Goal: Task Accomplishment & Management: Manage account settings

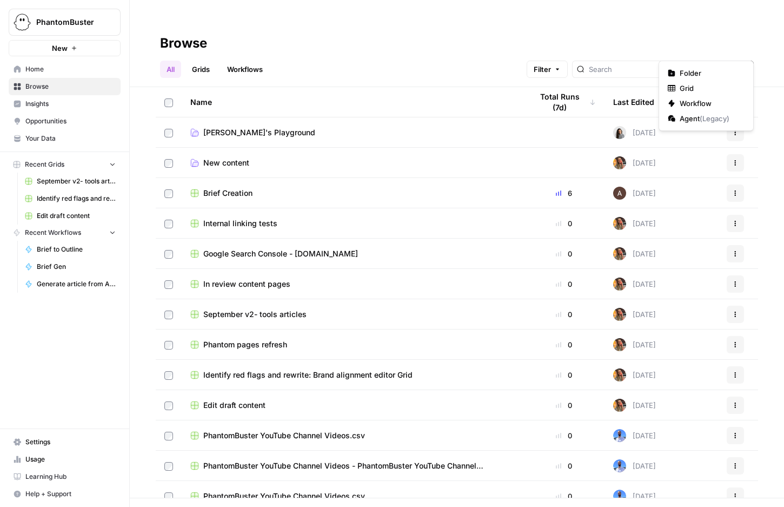
click at [729, 64] on span "Create" at bounding box center [725, 69] width 23 height 11
click at [688, 71] on span "Folder" at bounding box center [710, 73] width 61 height 11
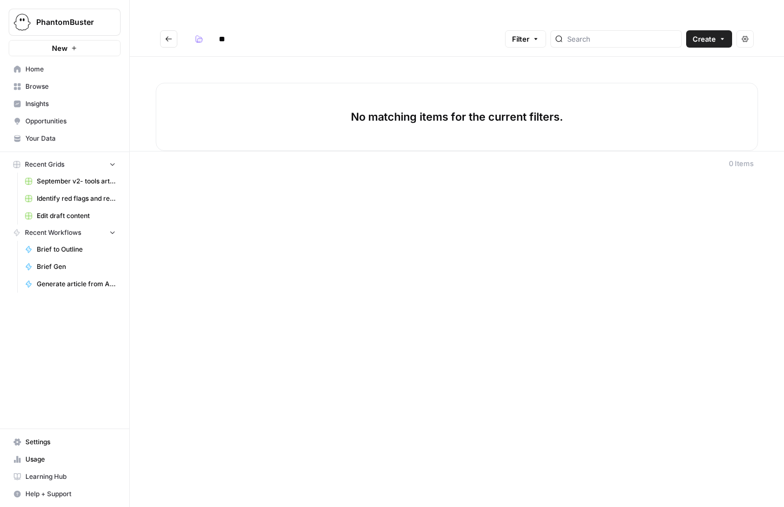
type input "*"
type input "**********"
click at [700, 34] on span "Create" at bounding box center [704, 39] width 23 height 11
click at [559, 83] on div "No matching items for the current filters." at bounding box center [457, 117] width 603 height 68
click at [159, 22] on header "**********" at bounding box center [457, 39] width 654 height 35
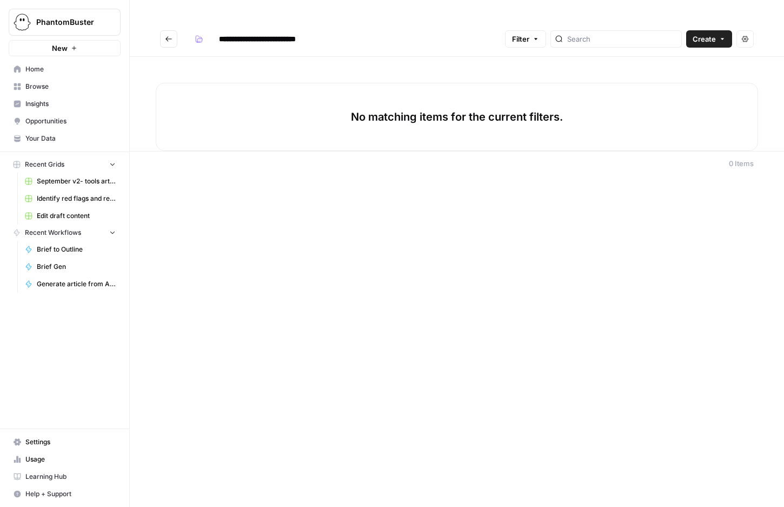
click at [164, 30] on button "Go back" at bounding box center [168, 38] width 17 height 17
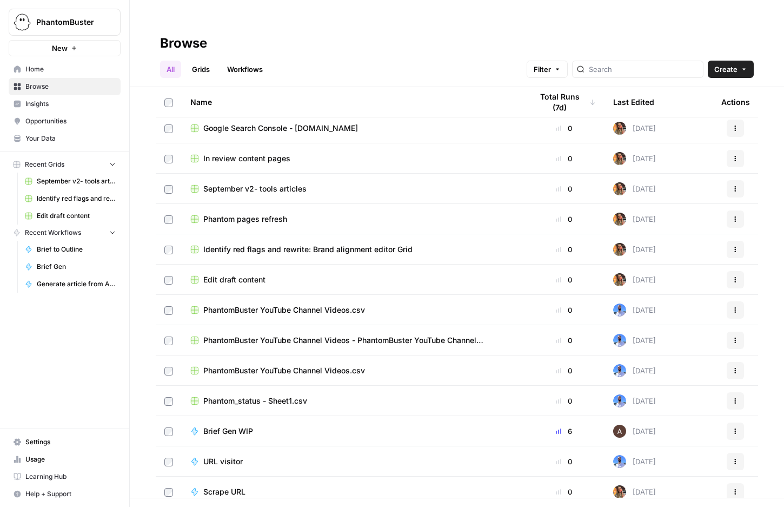
scroll to position [174, 0]
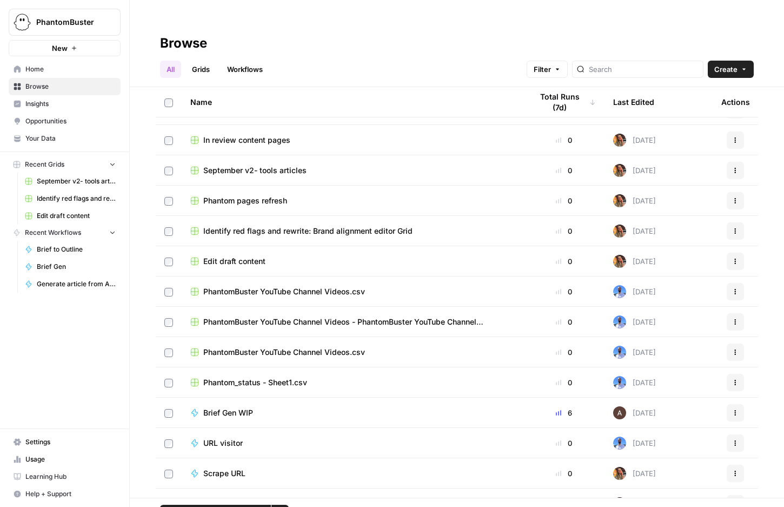
click at [167, 307] on td at bounding box center [169, 322] width 26 height 30
click at [167, 378] on label at bounding box center [168, 383] width 9 height 10
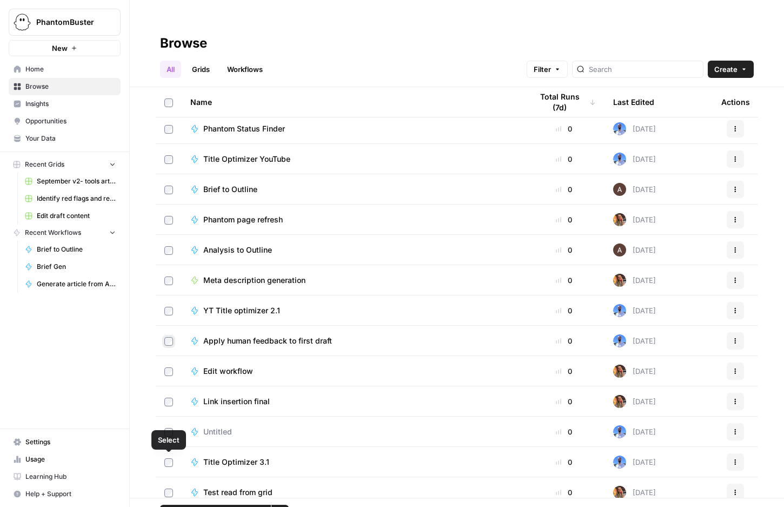
scroll to position [710, 0]
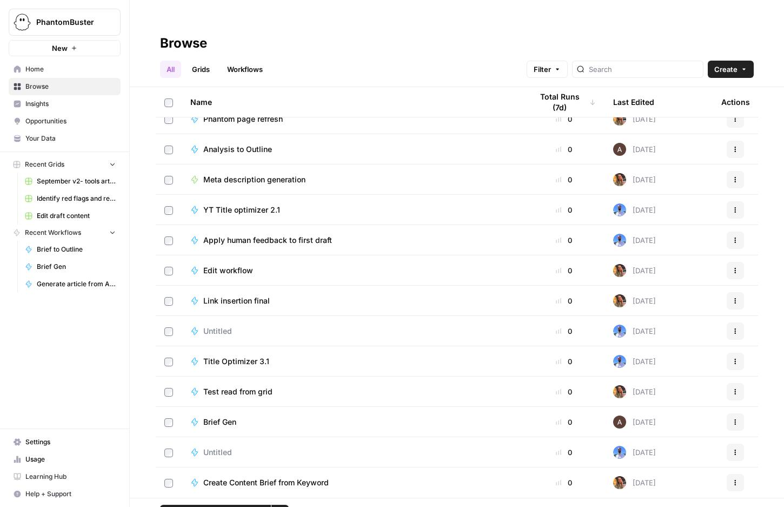
click at [281, 506] on icon "button" at bounding box center [280, 513] width 6 height 6
click at [302, 449] on span "Move to" at bounding box center [305, 451] width 27 height 11
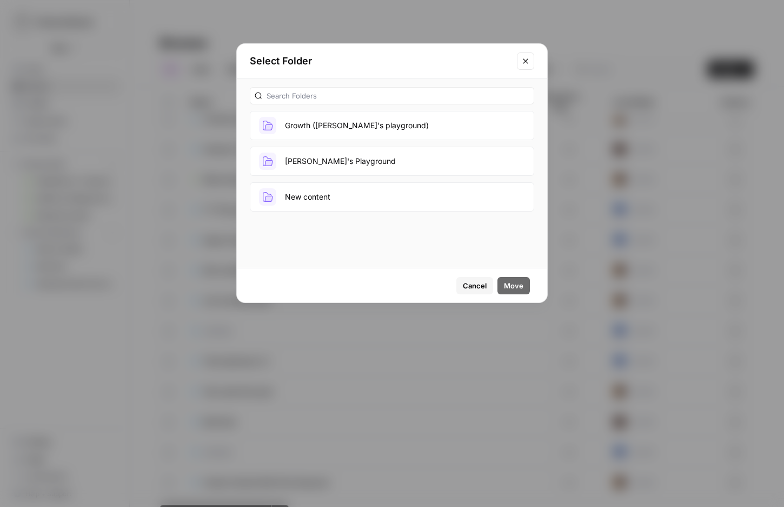
click at [299, 127] on button "Growth ([PERSON_NAME]'s playground)" at bounding box center [392, 125] width 284 height 29
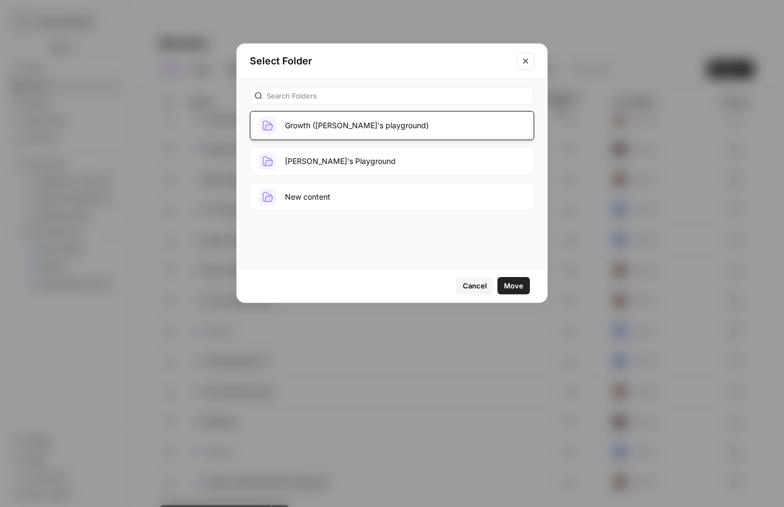
click at [516, 287] on span "Move" at bounding box center [513, 285] width 19 height 11
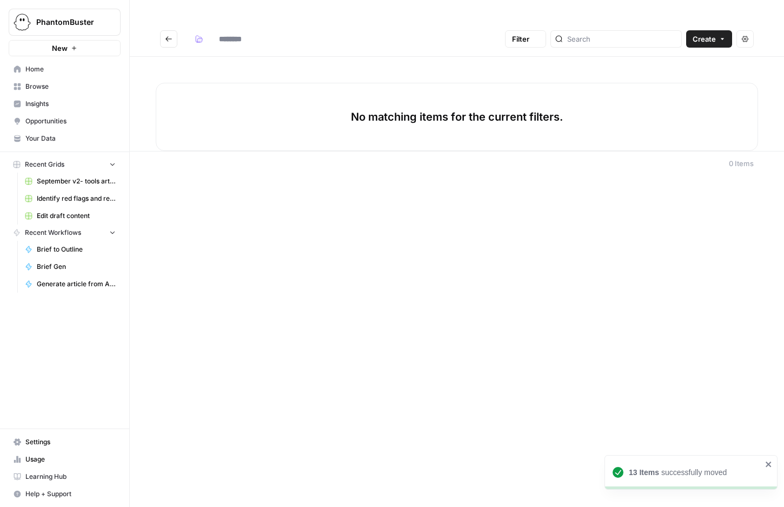
type input "**********"
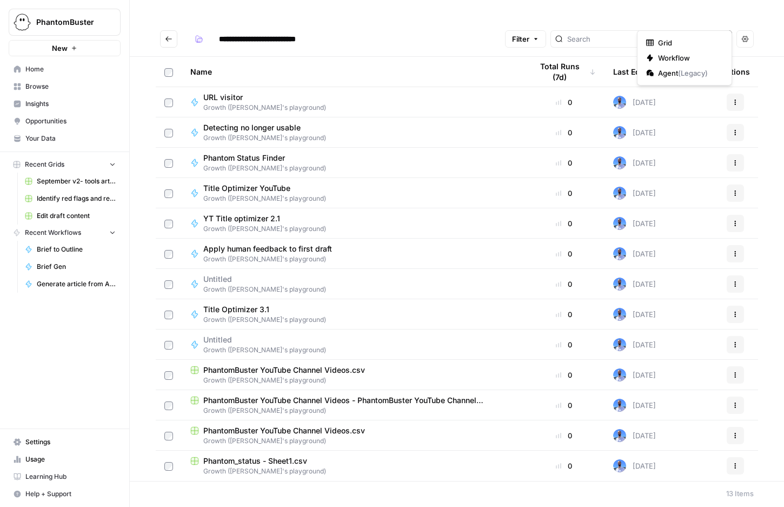
click at [704, 30] on button "Create" at bounding box center [709, 38] width 46 height 17
click at [413, 57] on div "Name" at bounding box center [352, 72] width 325 height 30
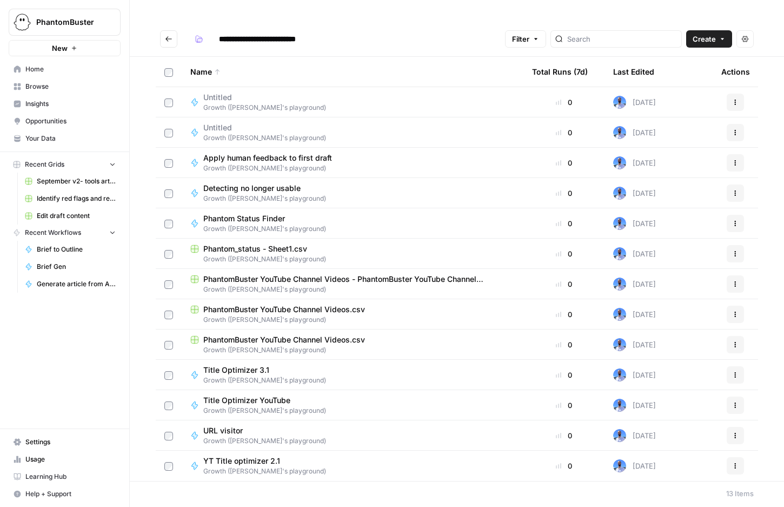
click at [169, 35] on icon "Go back" at bounding box center [169, 39] width 8 height 8
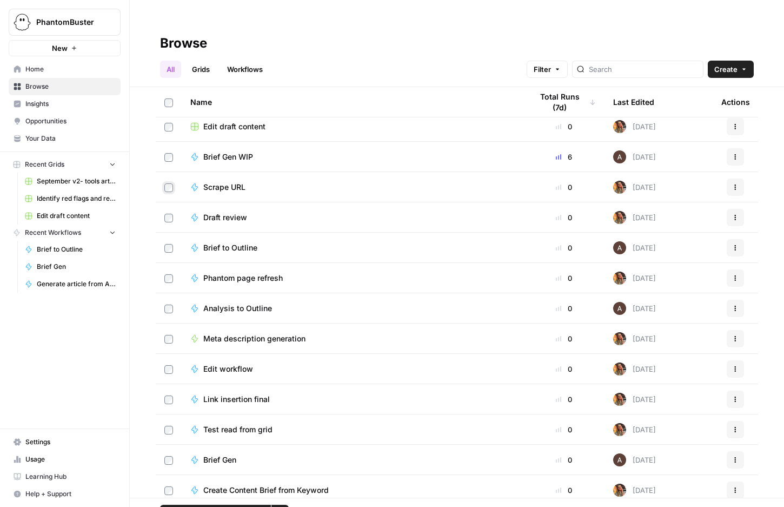
scroll to position [316, 0]
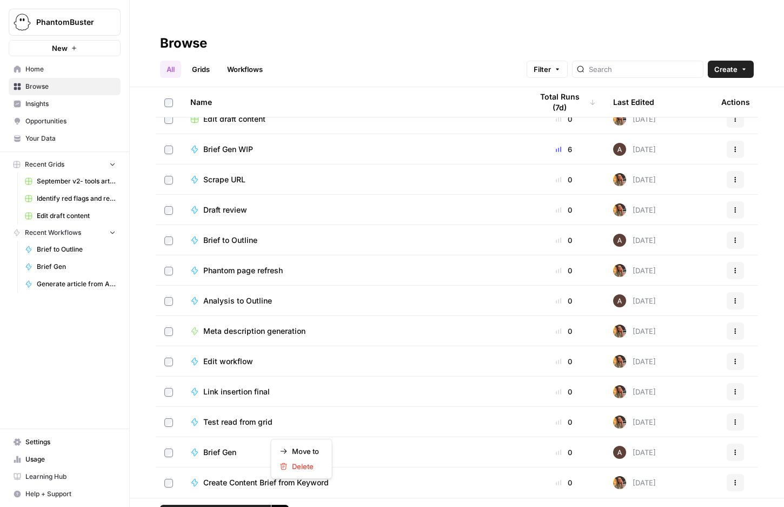
click at [277, 506] on icon "button" at bounding box center [280, 513] width 6 height 6
click at [297, 463] on span "Delete" at bounding box center [305, 466] width 27 height 11
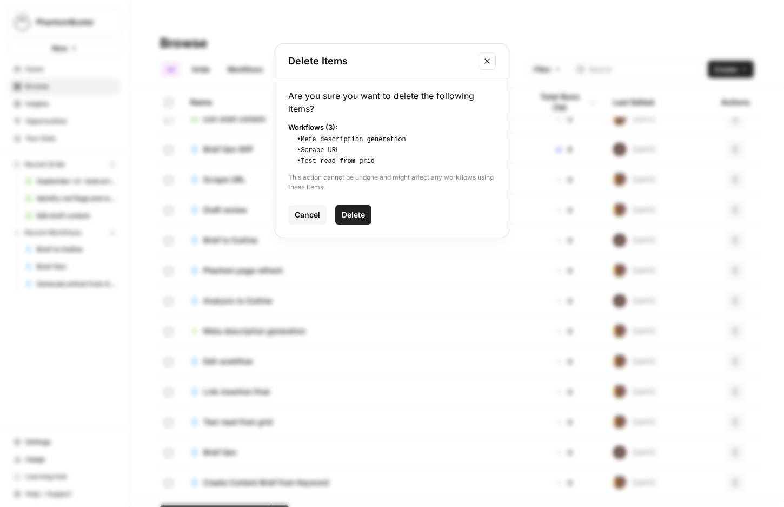
click at [348, 211] on span "Delete" at bounding box center [353, 214] width 23 height 11
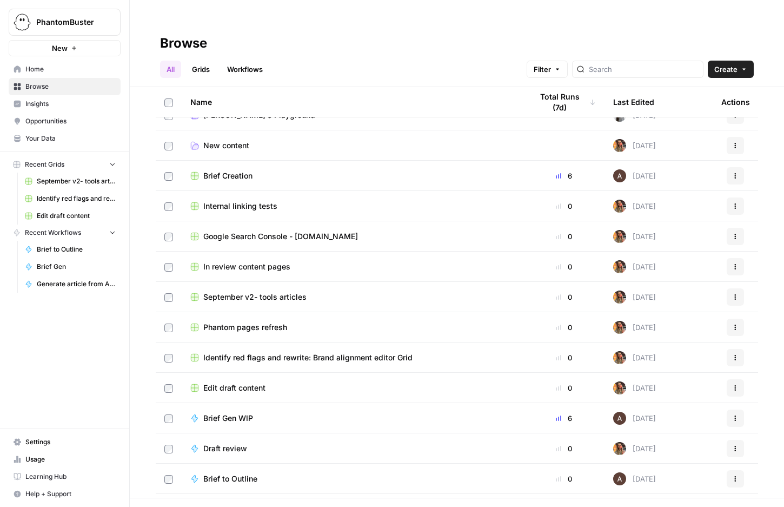
scroll to position [0, 0]
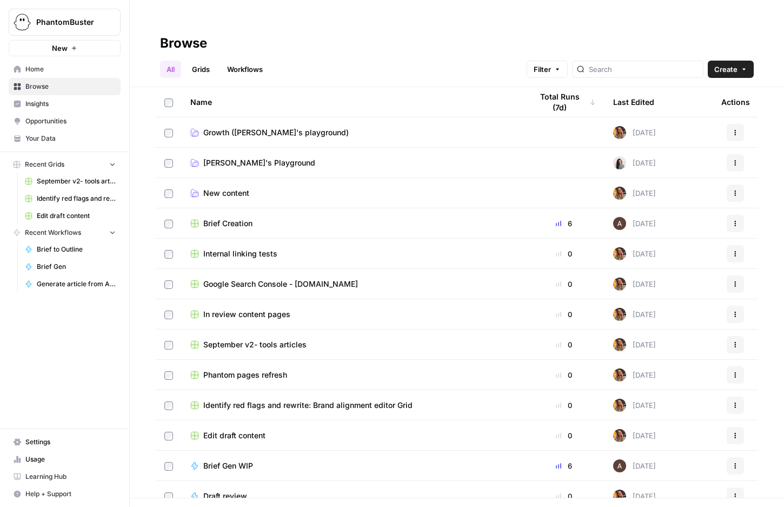
click at [203, 61] on link "Grids" at bounding box center [201, 69] width 31 height 17
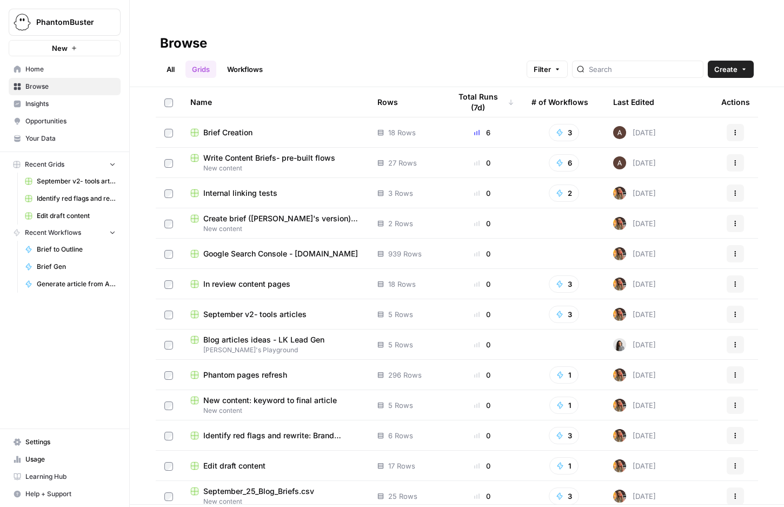
click at [249, 61] on link "Workflows" at bounding box center [245, 69] width 49 height 17
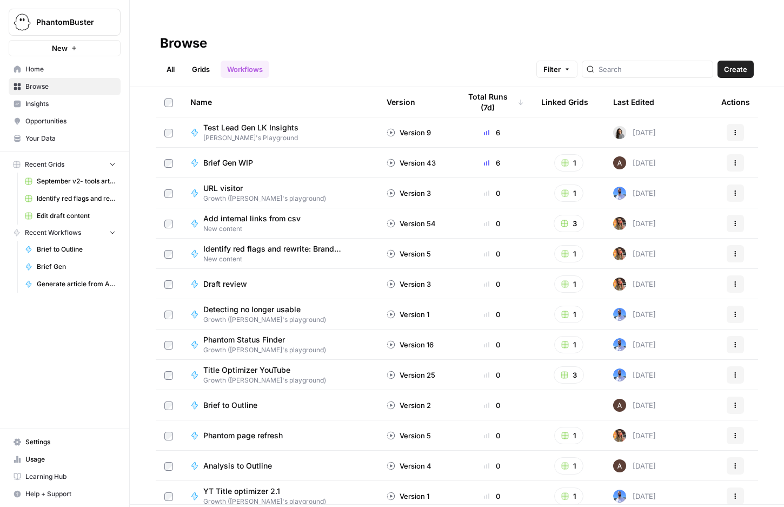
click at [168, 61] on link "All" at bounding box center [170, 69] width 21 height 17
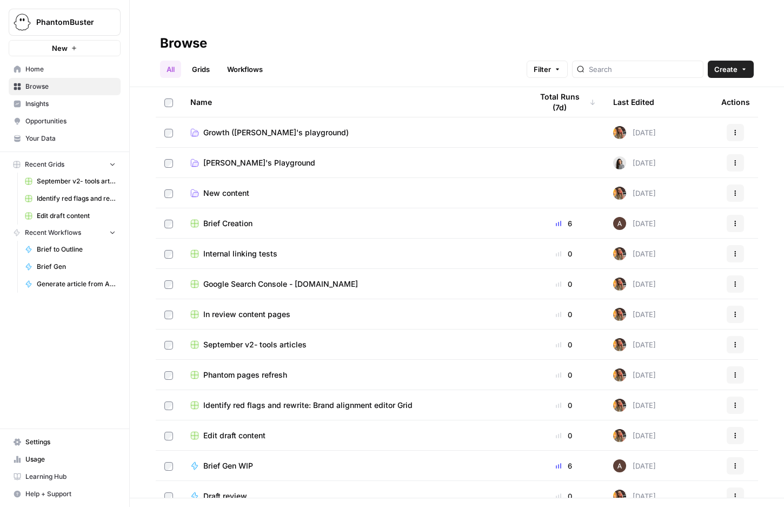
click at [237, 188] on span "New content" at bounding box center [226, 193] width 46 height 11
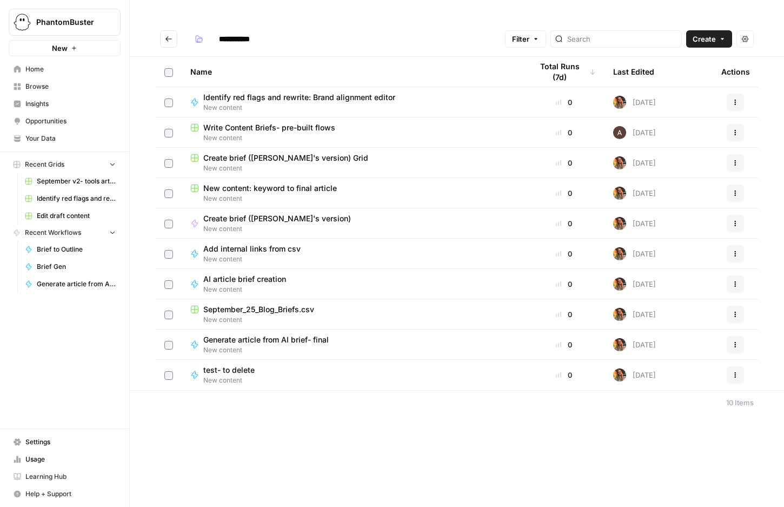
click at [266, 30] on input "**********" at bounding box center [244, 38] width 61 height 17
type input "**********"
click at [419, 57] on div "Name" at bounding box center [352, 72] width 325 height 30
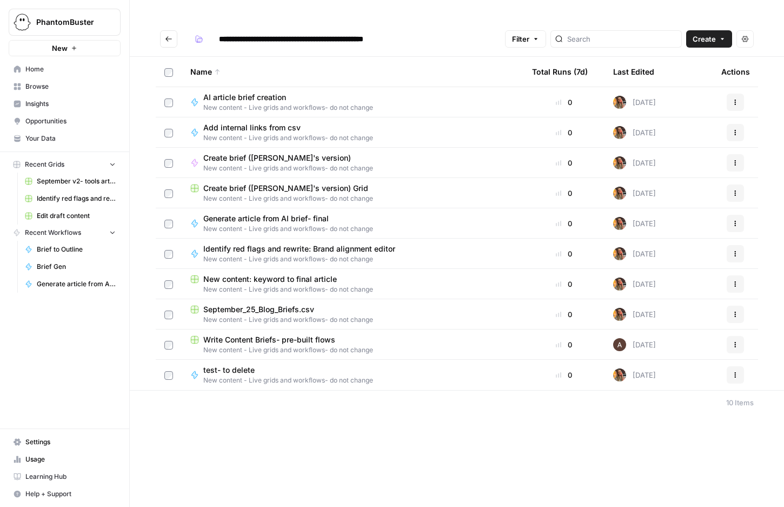
click at [171, 35] on icon "Go back" at bounding box center [169, 39] width 8 height 8
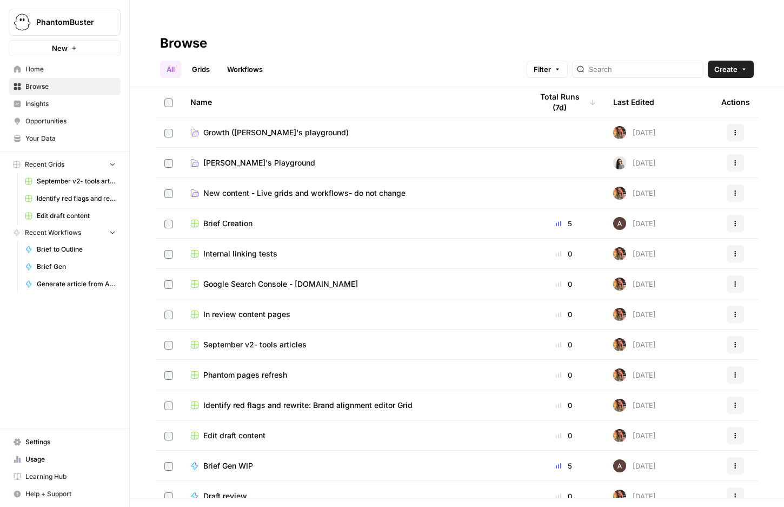
click at [719, 64] on span "Create" at bounding box center [725, 69] width 23 height 11
click at [678, 74] on div "Folder" at bounding box center [706, 73] width 77 height 11
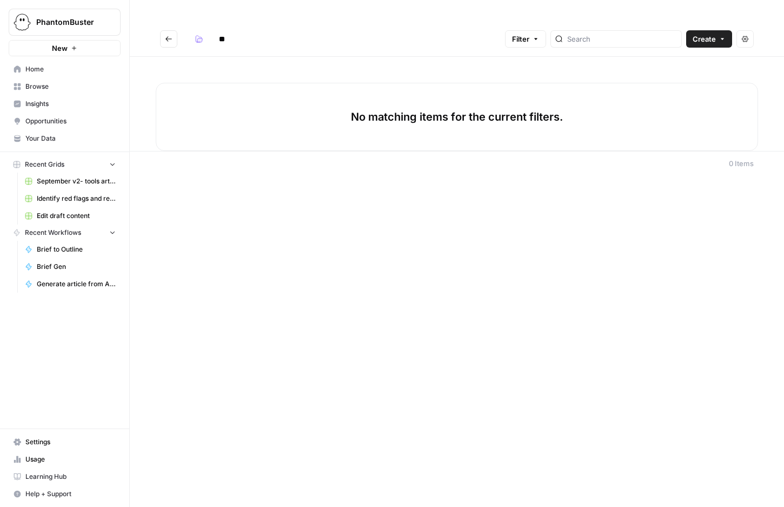
type input "*"
type input "*****"
click at [166, 30] on button "Go back" at bounding box center [168, 38] width 17 height 17
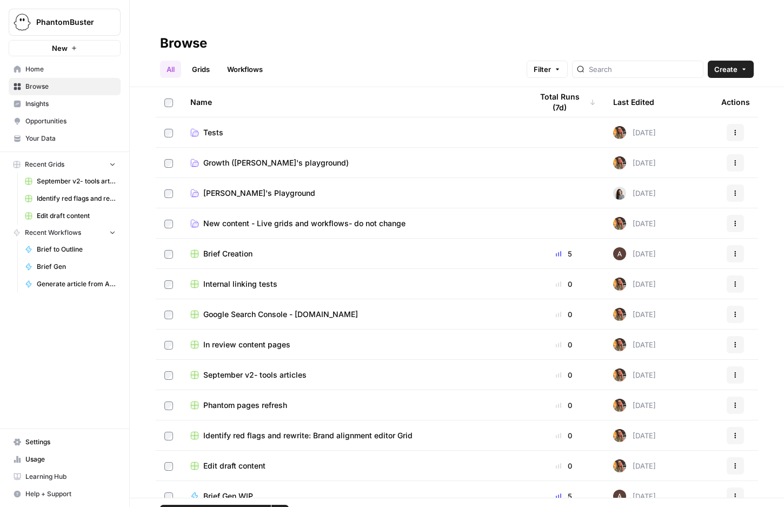
click at [275, 505] on button "More Options" at bounding box center [280, 513] width 17 height 17
click at [297, 446] on span "Move to" at bounding box center [305, 451] width 27 height 11
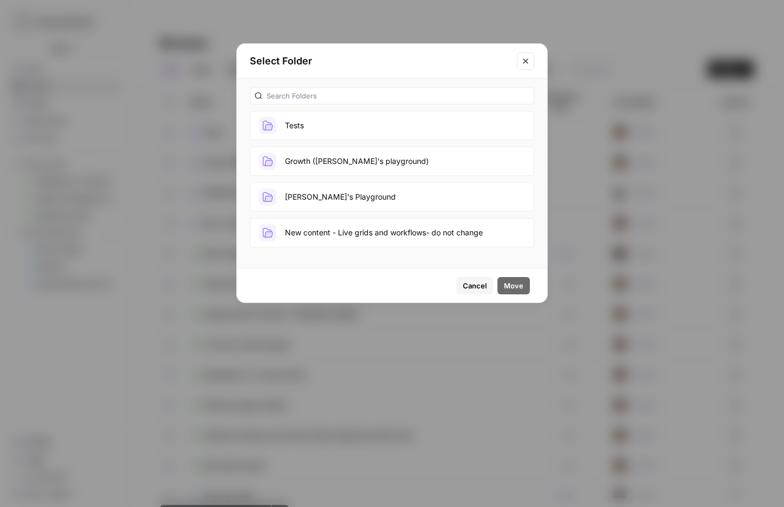
click at [290, 128] on button "Tests" at bounding box center [392, 125] width 284 height 29
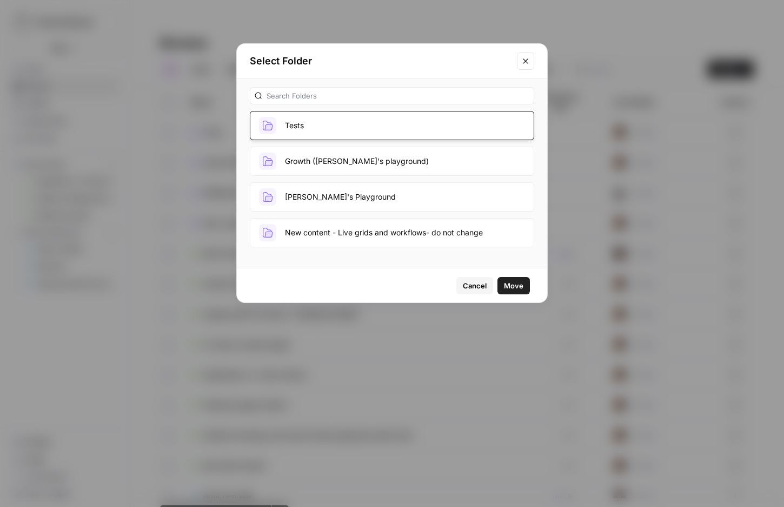
click at [515, 288] on span "Move" at bounding box center [513, 285] width 19 height 11
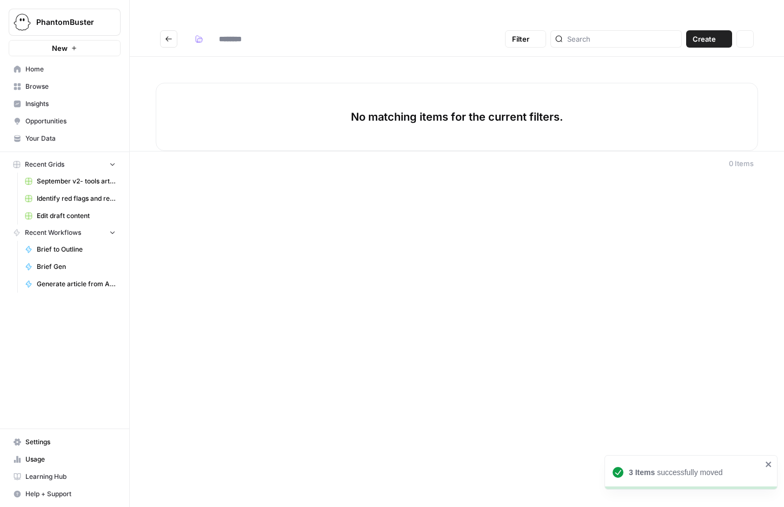
type input "*****"
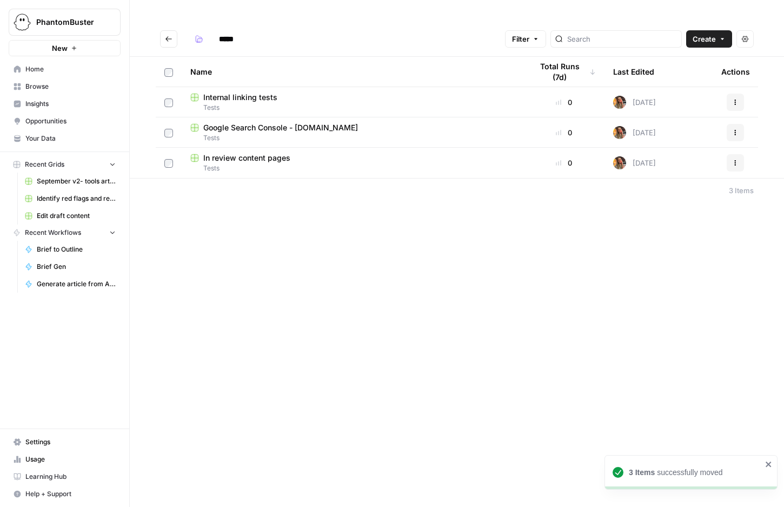
click at [162, 30] on button "Go back" at bounding box center [168, 38] width 17 height 17
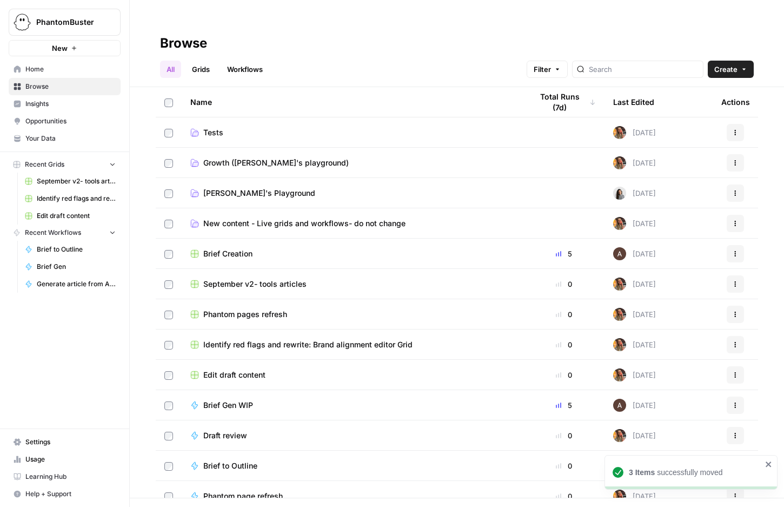
click at [237, 279] on span "September v2- tools articles" at bounding box center [254, 284] width 103 height 11
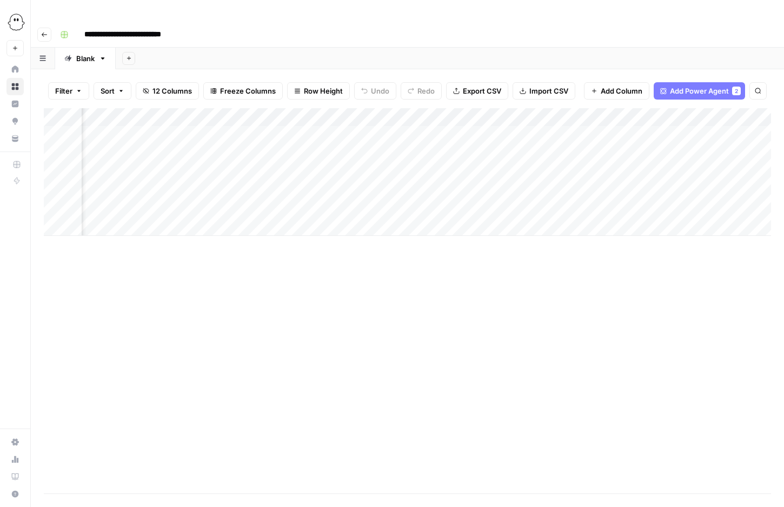
scroll to position [0, 305]
click at [46, 31] on icon "button" at bounding box center [44, 34] width 6 height 6
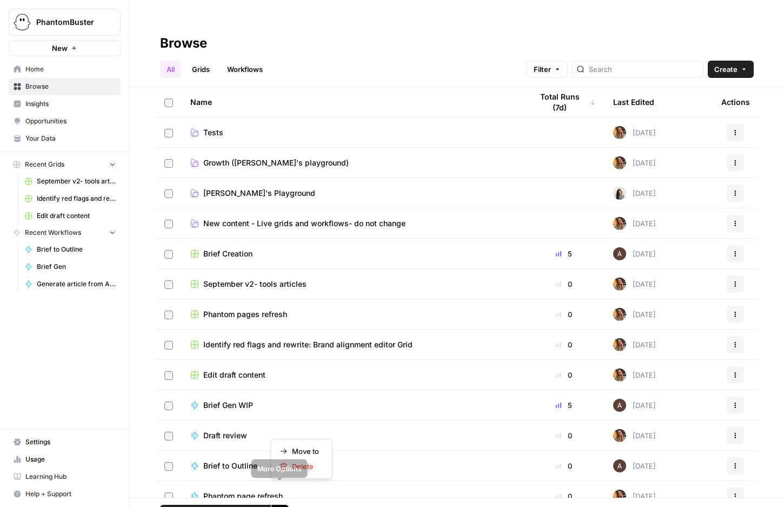
click at [284, 505] on button "More Options" at bounding box center [280, 513] width 17 height 17
click at [307, 451] on span "Move to" at bounding box center [305, 451] width 27 height 11
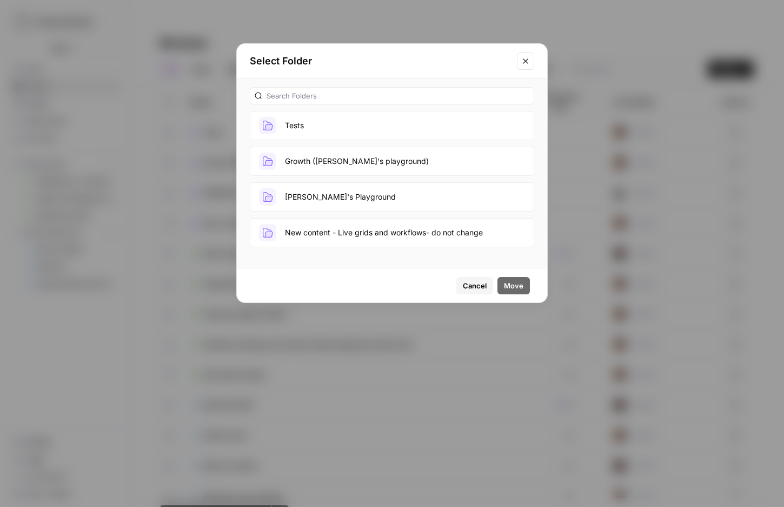
click at [313, 132] on button "Tests" at bounding box center [392, 125] width 284 height 29
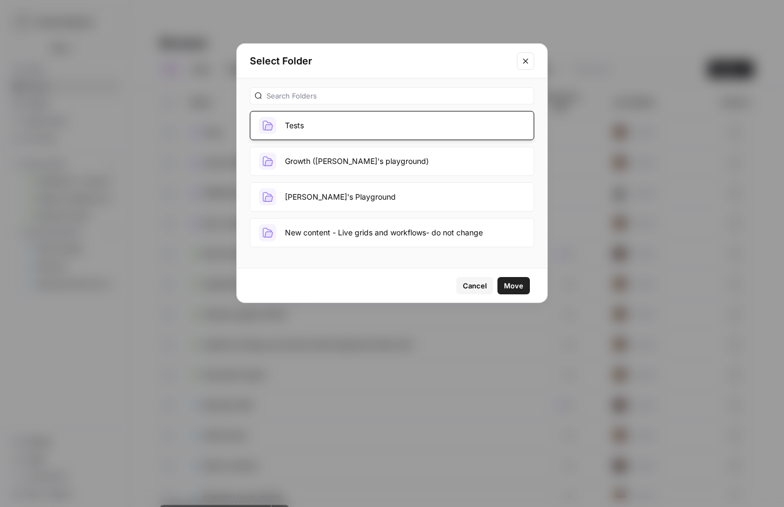
click at [518, 285] on span "Move" at bounding box center [513, 285] width 19 height 11
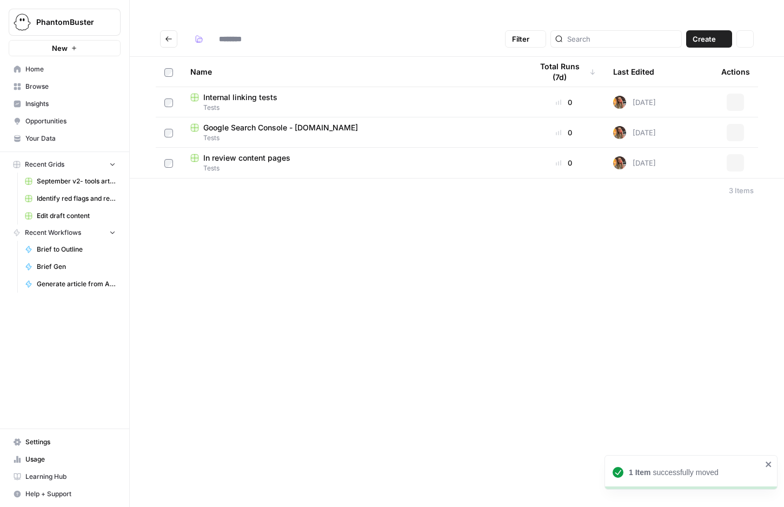
type input "*****"
click at [170, 35] on icon "Go back" at bounding box center [169, 39] width 8 height 8
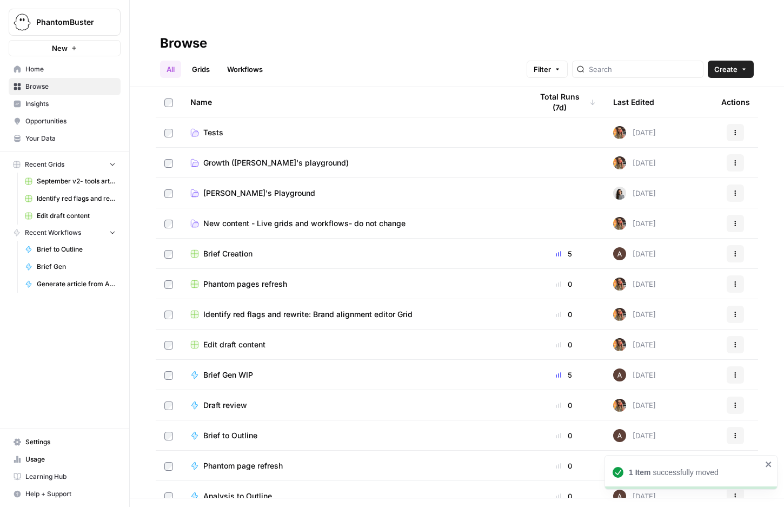
click at [227, 339] on span "Edit draft content" at bounding box center [234, 344] width 62 height 11
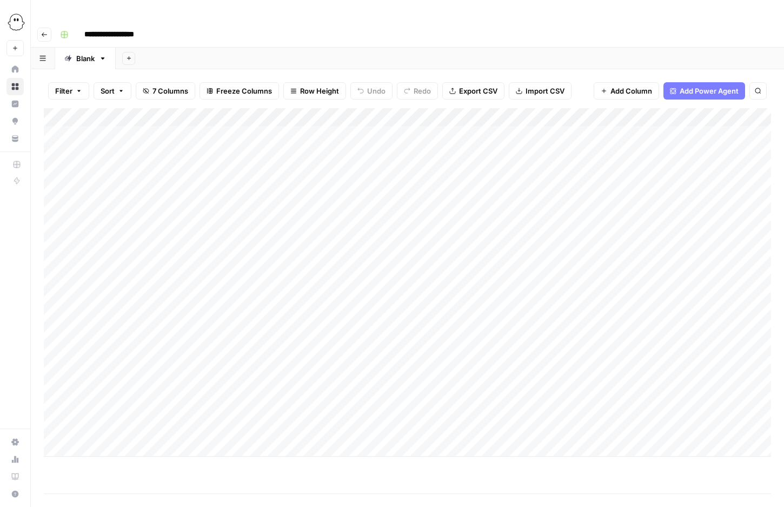
click at [147, 26] on input "**********" at bounding box center [116, 34] width 73 height 17
drag, startPoint x: 148, startPoint y: 14, endPoint x: 148, endPoint y: 22, distance: 8.1
click at [148, 26] on input "**********" at bounding box center [116, 34] width 73 height 17
type input "**********"
click at [339, 22] on header "**********" at bounding box center [407, 35] width 753 height 26
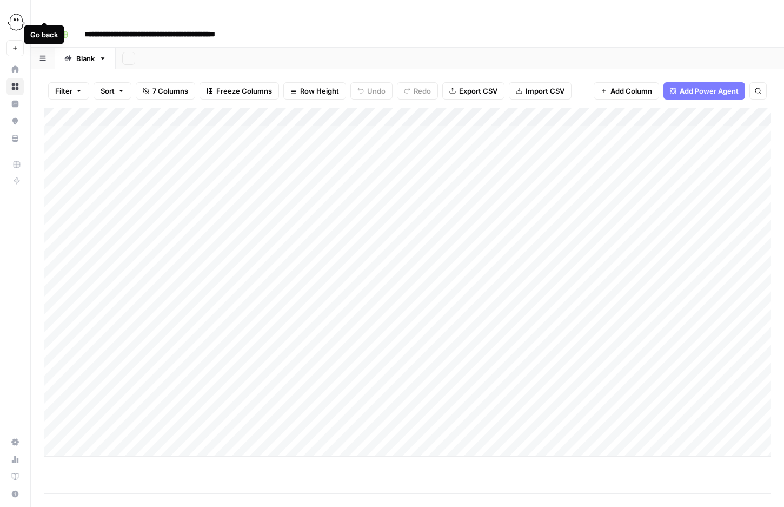
click at [44, 31] on icon "button" at bounding box center [44, 34] width 6 height 6
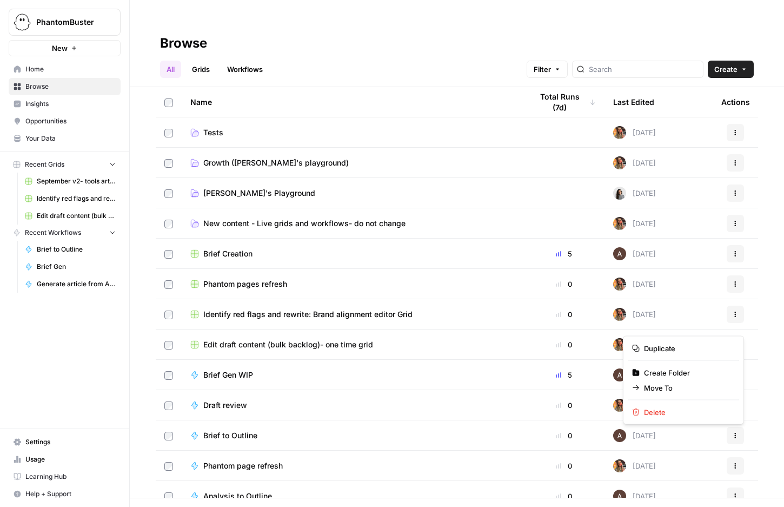
drag, startPoint x: 739, startPoint y: 320, endPoint x: 553, endPoint y: 203, distance: 219.4
click at [553, 203] on tbody "Tests [DATE] Actions Growth ([PERSON_NAME]'s playground) [DATE] Actions [PERSON…" at bounding box center [457, 374] width 603 height 515
click at [682, 386] on span "Move To" at bounding box center [687, 387] width 87 height 11
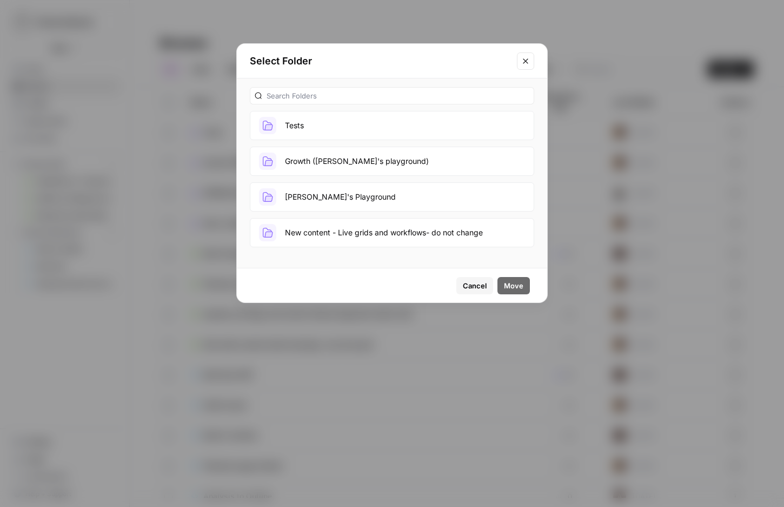
click at [334, 230] on button "New content - Live grids and workflows- do not change" at bounding box center [392, 232] width 284 height 29
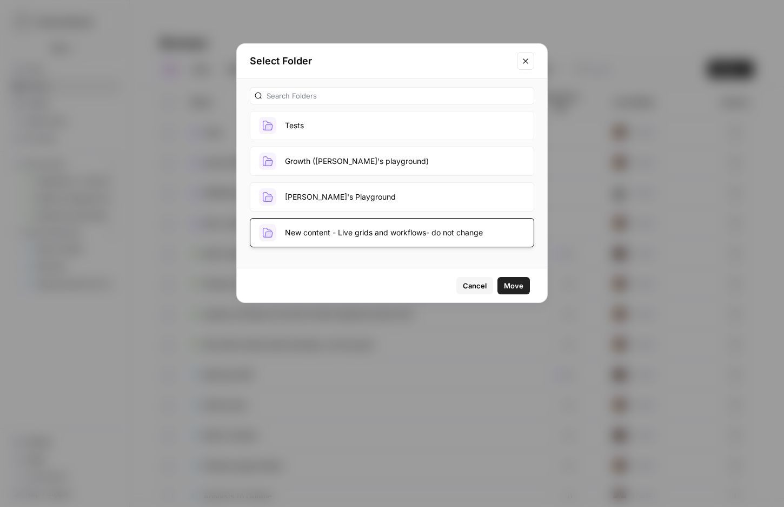
click at [512, 285] on span "Move" at bounding box center [513, 285] width 19 height 11
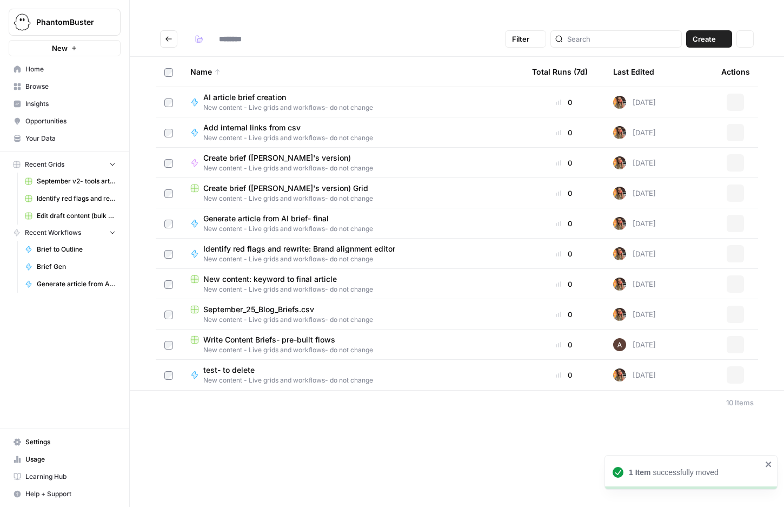
type input "**********"
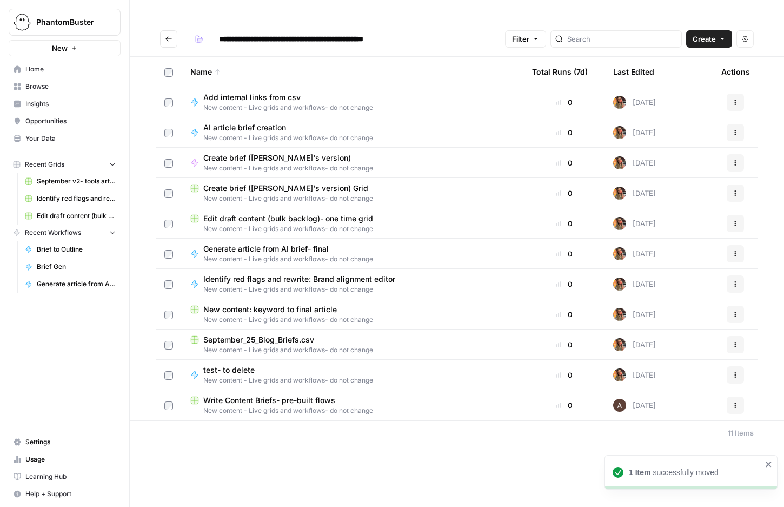
click at [166, 35] on icon "Go back" at bounding box center [169, 39] width 8 height 8
